Goal: Information Seeking & Learning: Compare options

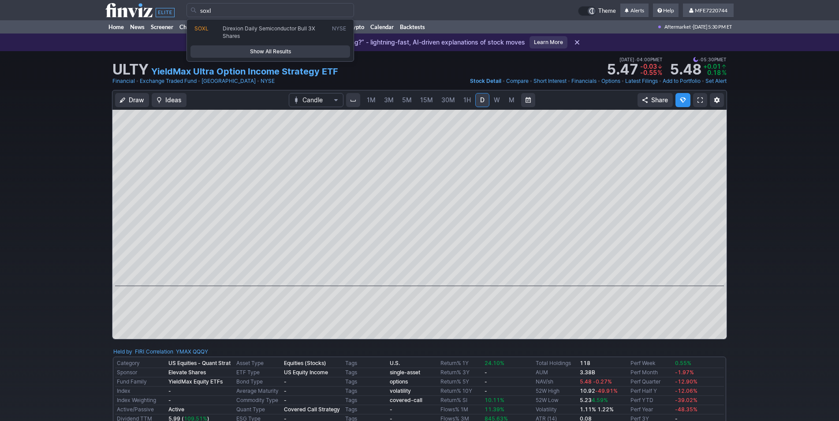
type input "soxl"
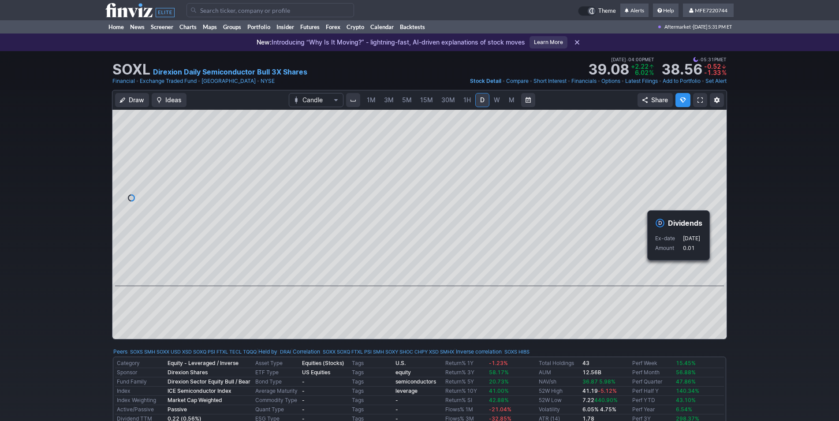
click at [778, 276] on div "Draw Ideas Candle 1M 3M 5M 15M 30M 1H D W M Share" at bounding box center [419, 218] width 839 height 257
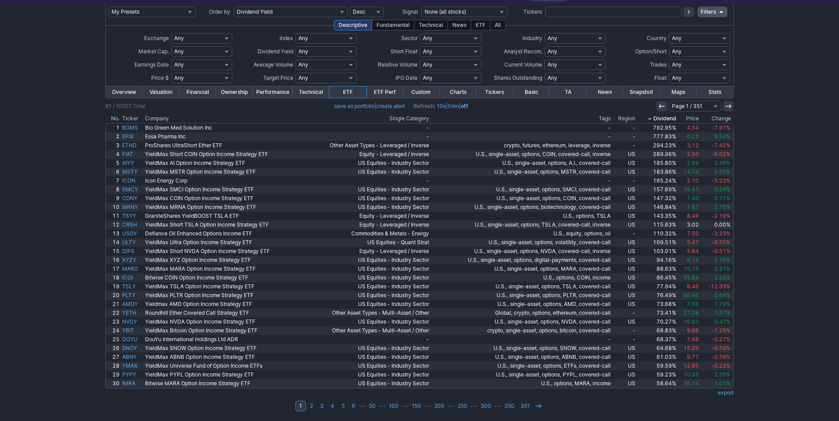
scroll to position [47, 0]
